Goal: Task Accomplishment & Management: Manage account settings

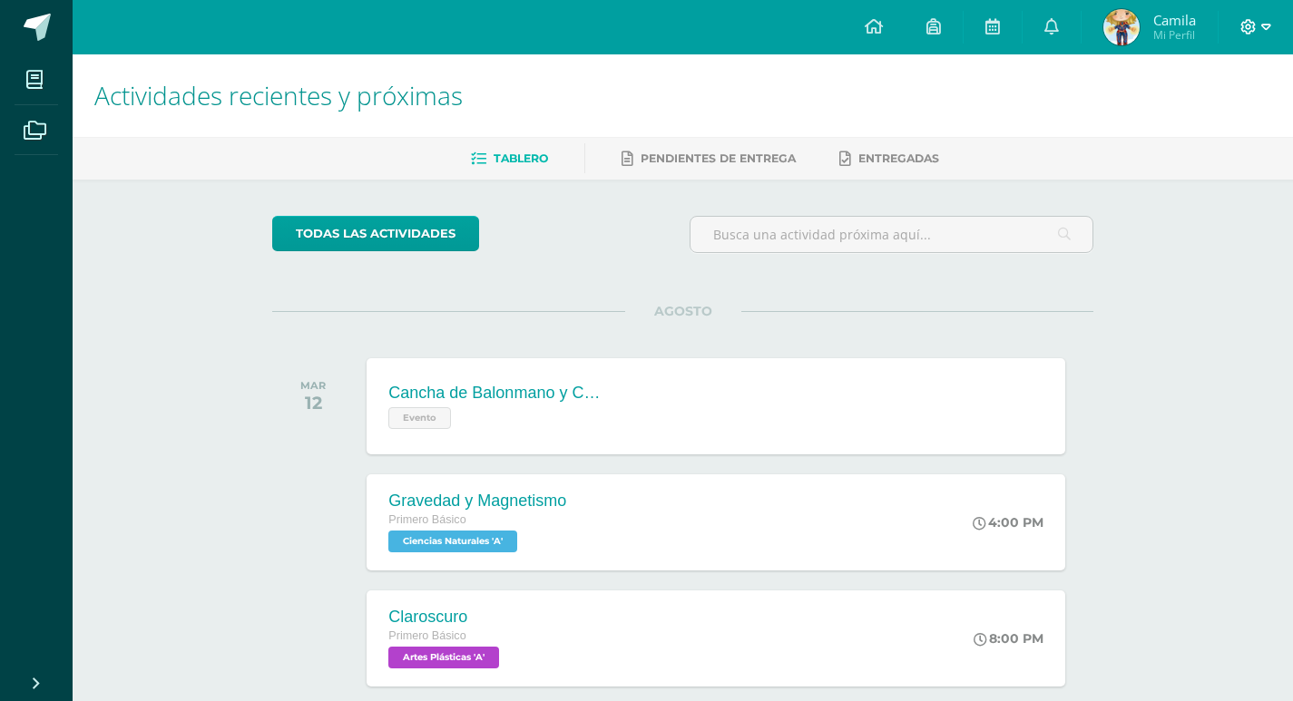
click at [1261, 22] on icon at bounding box center [1266, 27] width 10 height 16
click at [1200, 129] on span "Cerrar sesión" at bounding box center [1208, 123] width 82 height 17
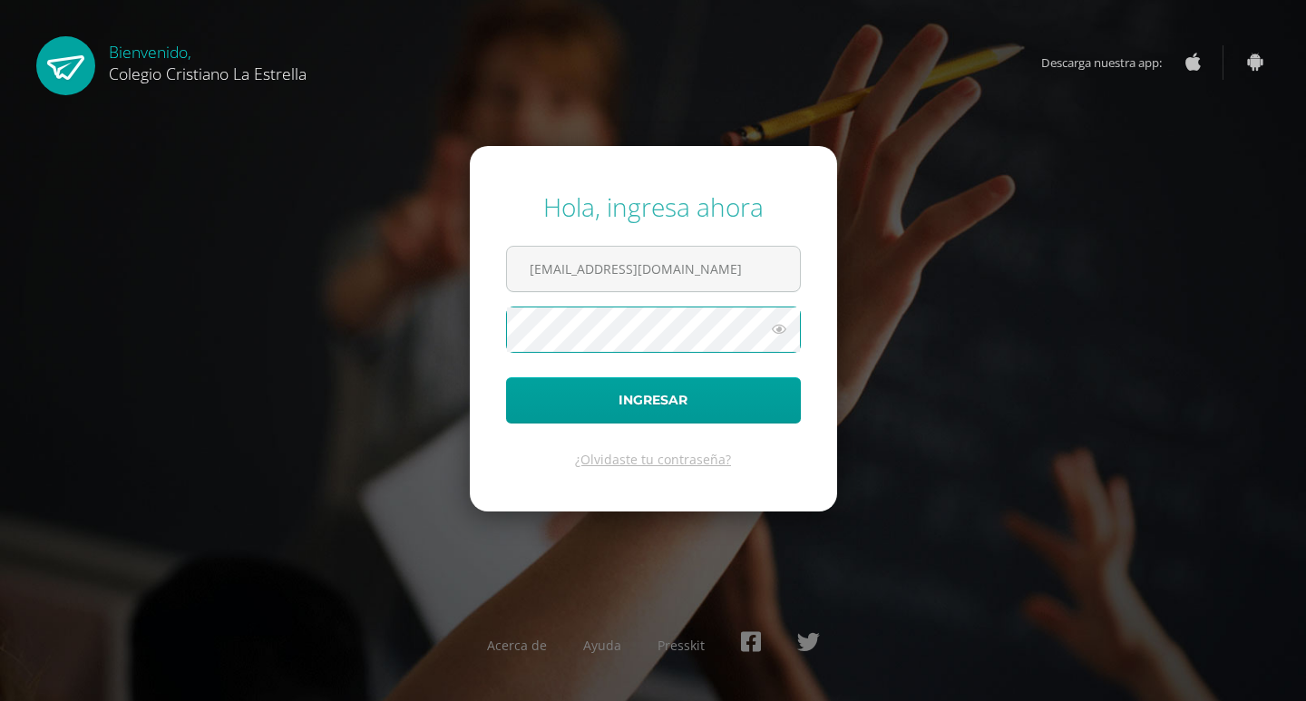
type input "8@laestrella.edu.gt"
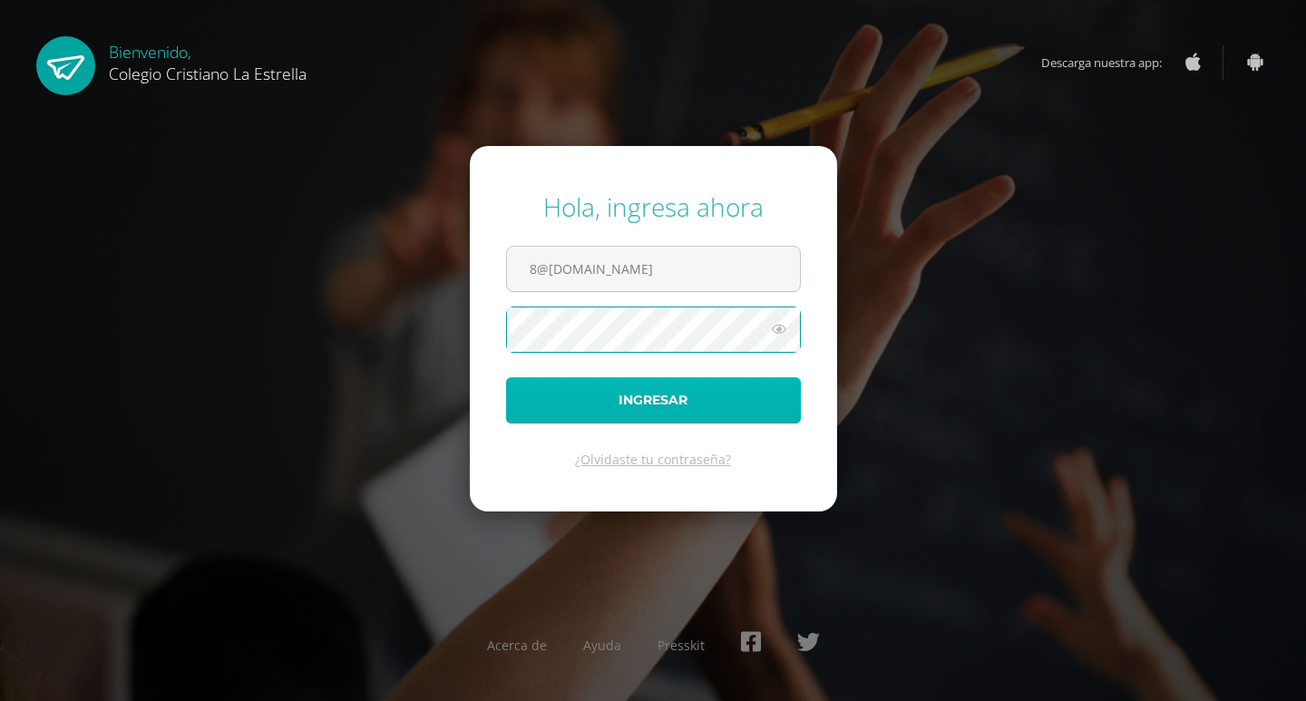
click at [705, 405] on button "Ingresar" at bounding box center [653, 400] width 295 height 46
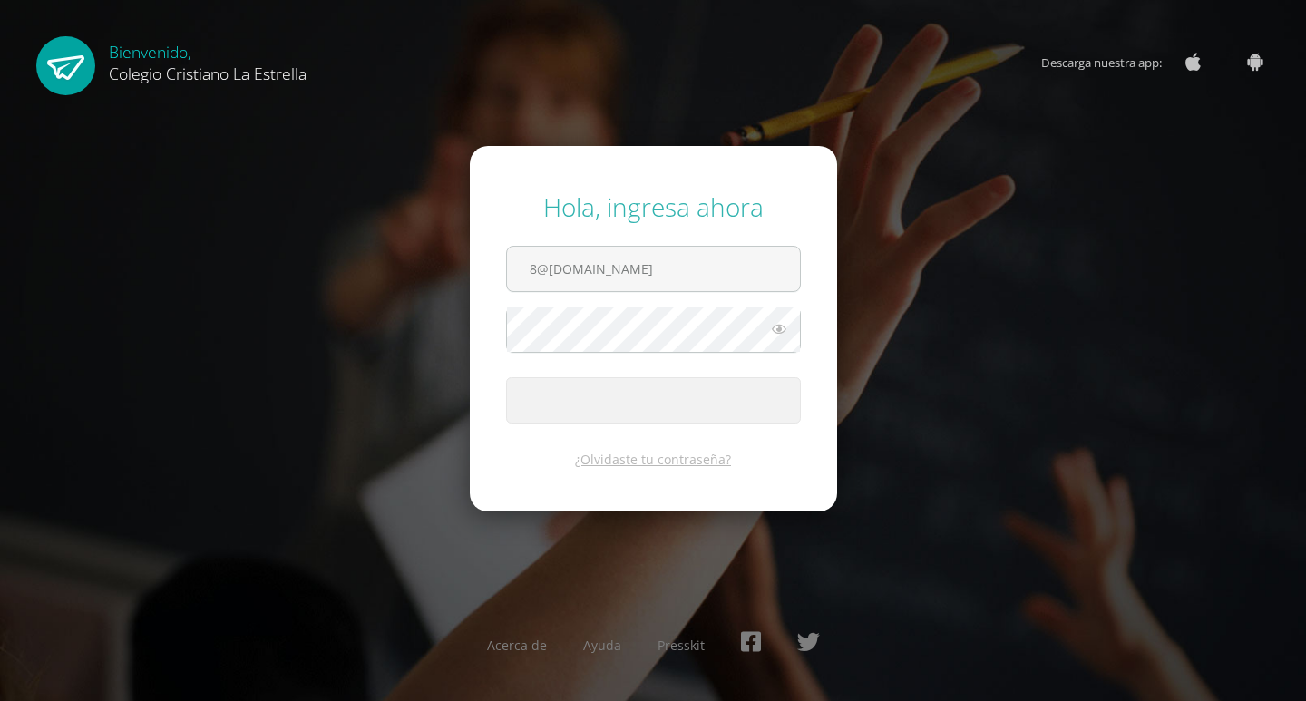
click at [786, 323] on icon at bounding box center [779, 329] width 24 height 22
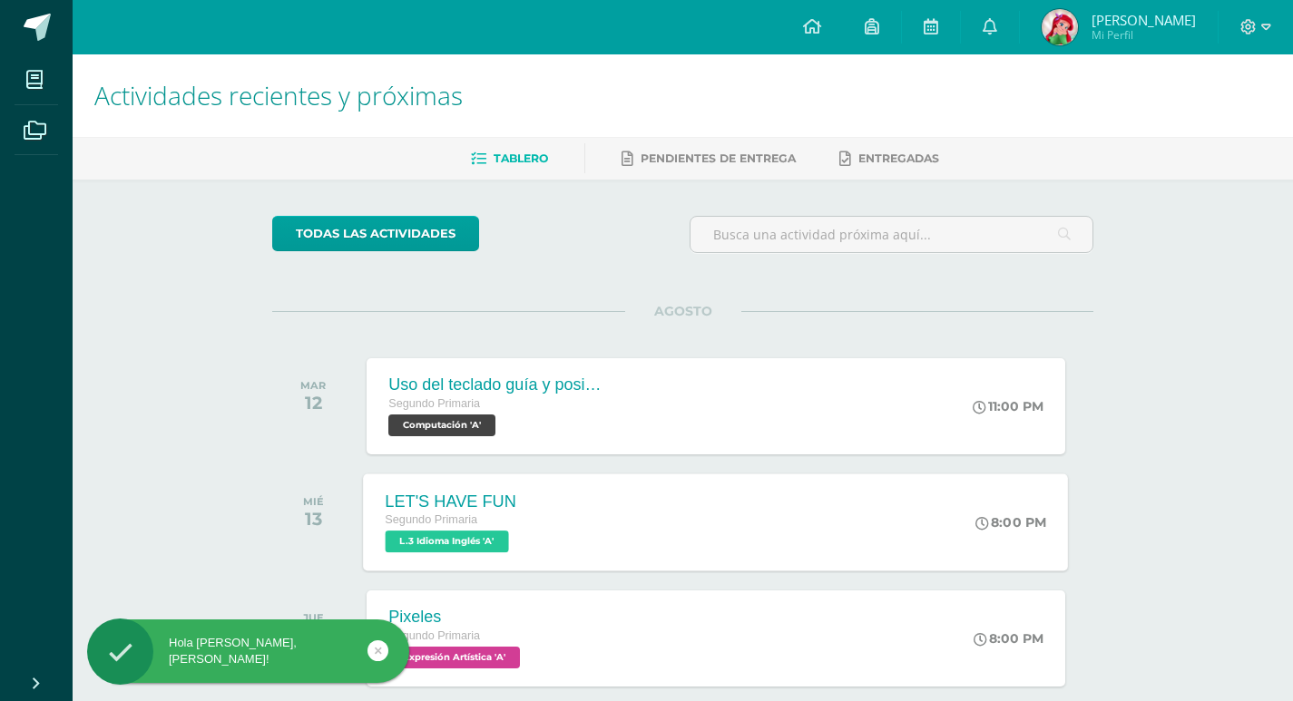
click at [616, 520] on div "LET'S HAVE FUN Segundo Primaria L.3 Idioma Inglés 'A' 8:00 PM LET'S HAVE FUN L.…" at bounding box center [716, 521] width 705 height 97
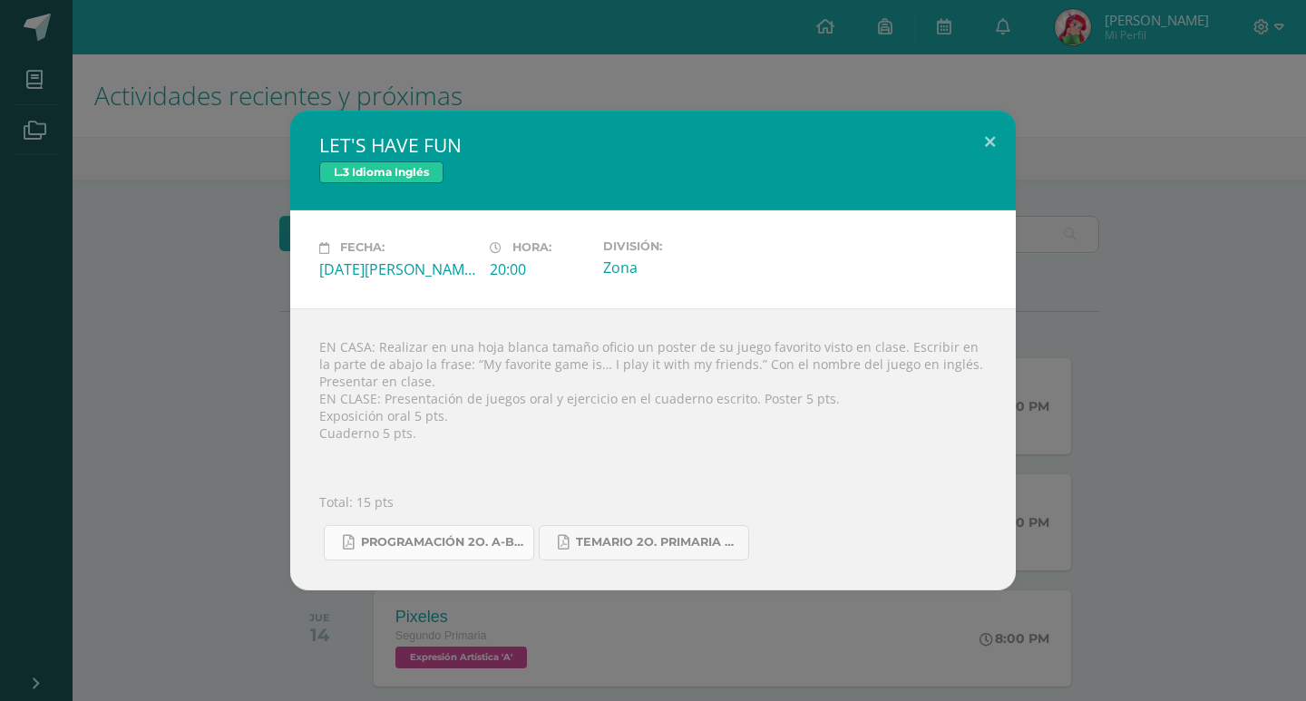
click at [467, 545] on span "Programación 2o. A-B Inglés.pdf" at bounding box center [442, 542] width 163 height 15
click at [993, 131] on button at bounding box center [990, 142] width 52 height 62
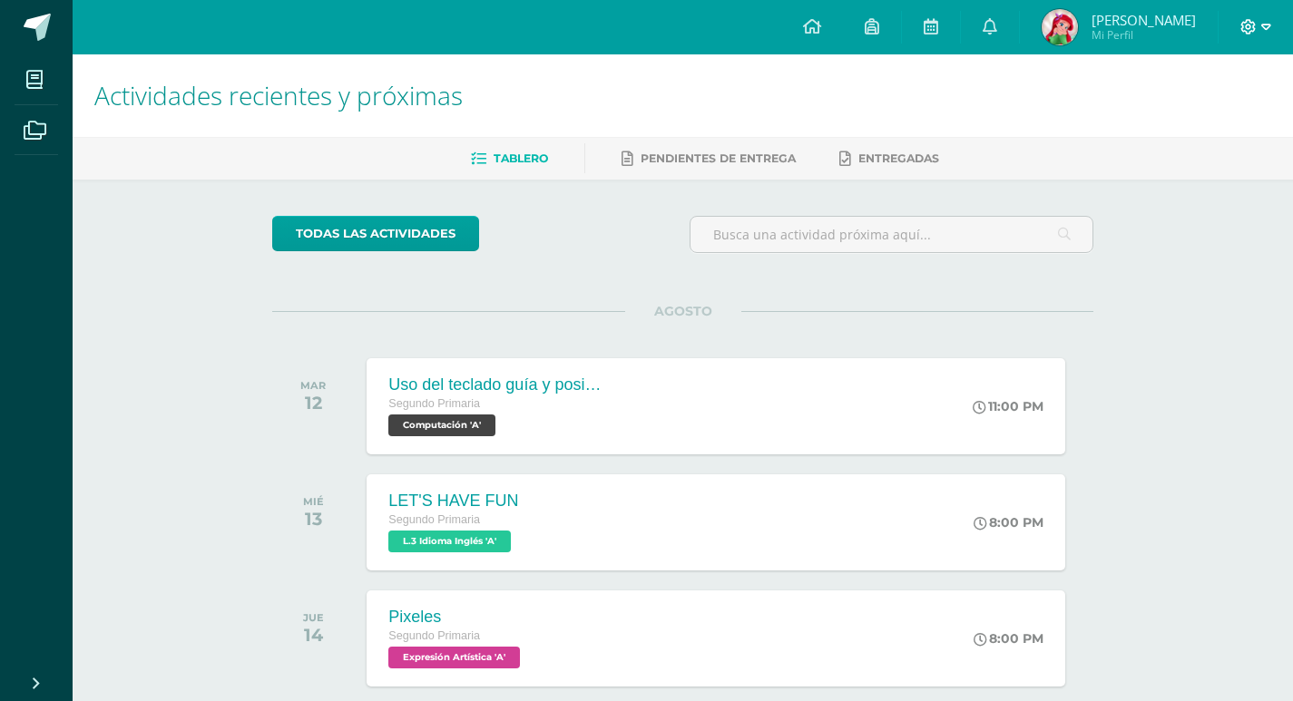
click at [1265, 24] on icon at bounding box center [1266, 27] width 10 height 16
click at [1212, 129] on span "Cerrar sesión" at bounding box center [1209, 123] width 82 height 17
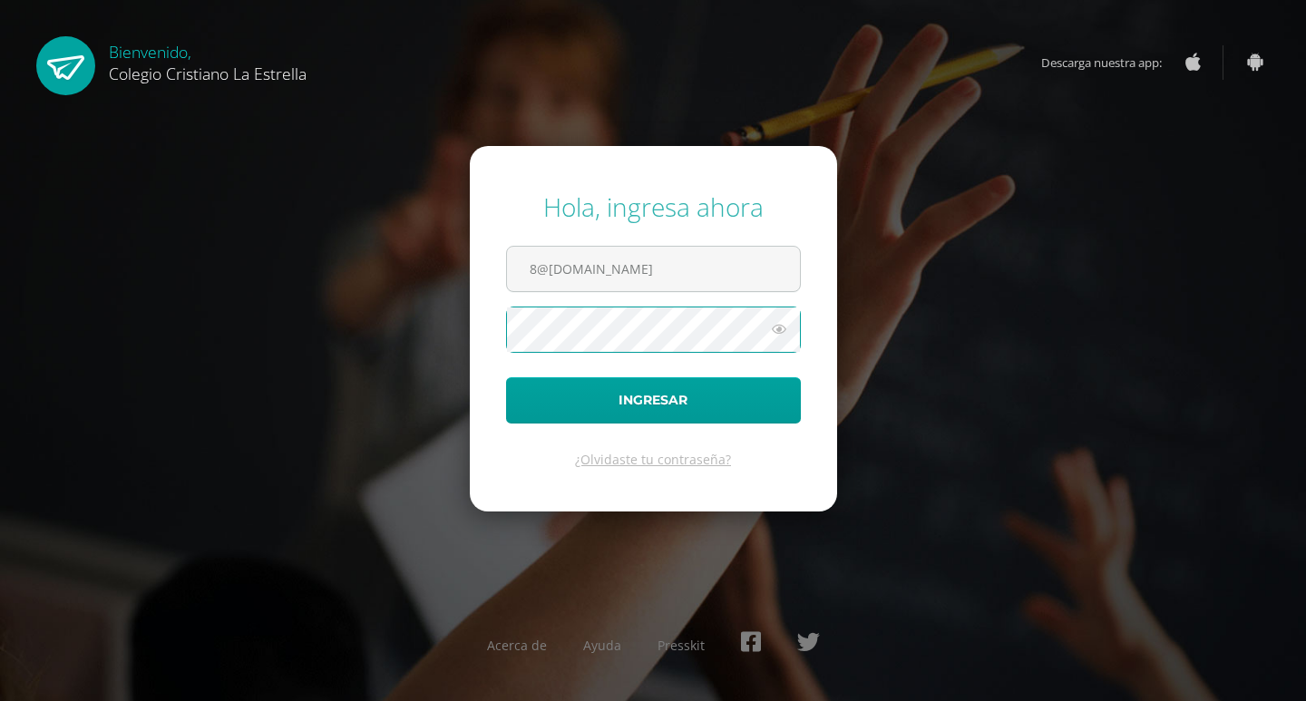
type input "2021090@laestrella.edu.gt"
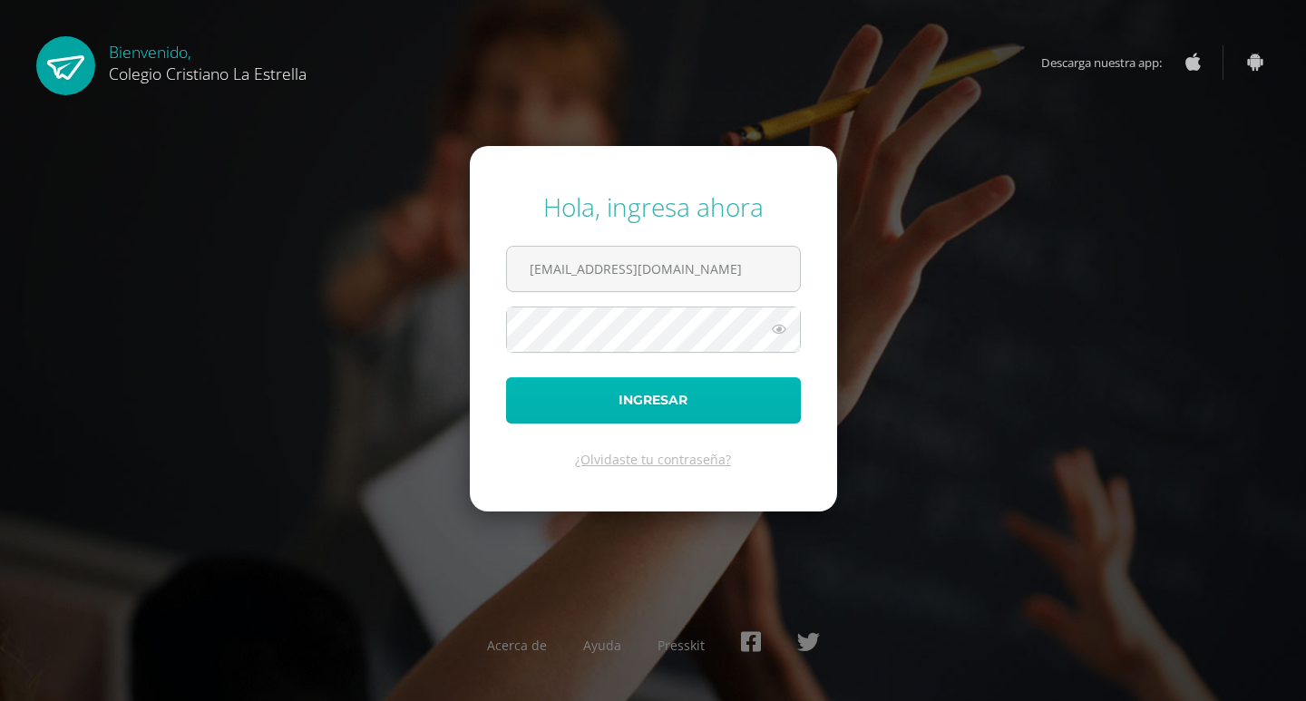
click at [667, 395] on button "Ingresar" at bounding box center [653, 400] width 295 height 46
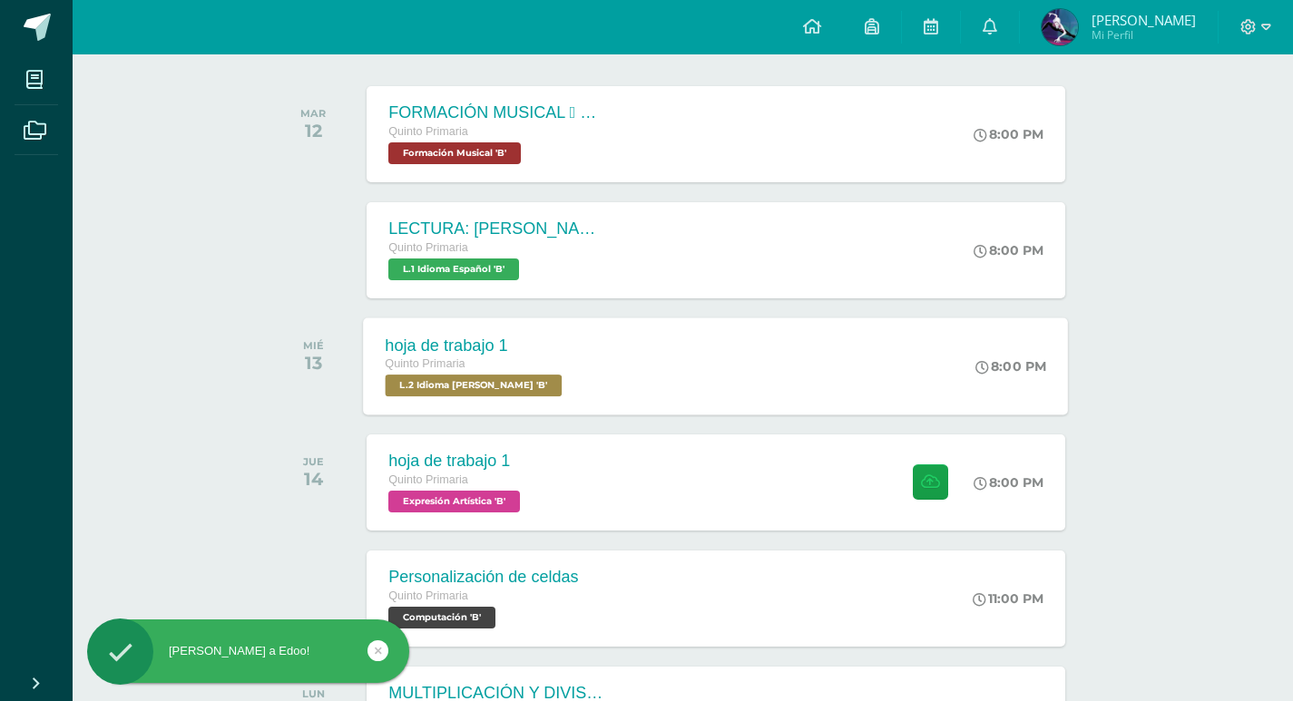
scroll to position [363, 0]
